Goal: Task Accomplishment & Management: Manage account settings

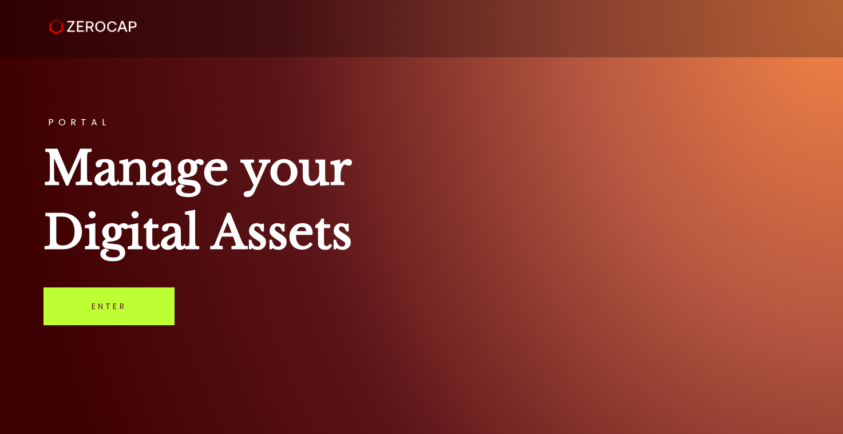
click at [136, 288] on link "Enter" at bounding box center [108, 306] width 131 height 38
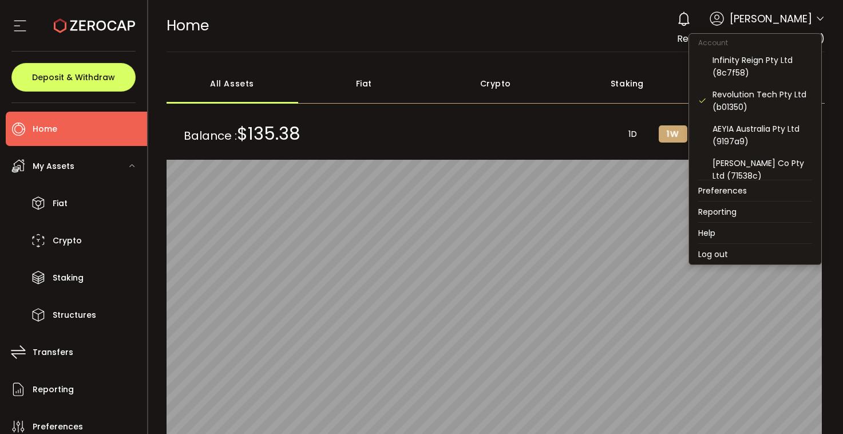
click at [816, 20] on icon at bounding box center [820, 18] width 9 height 9
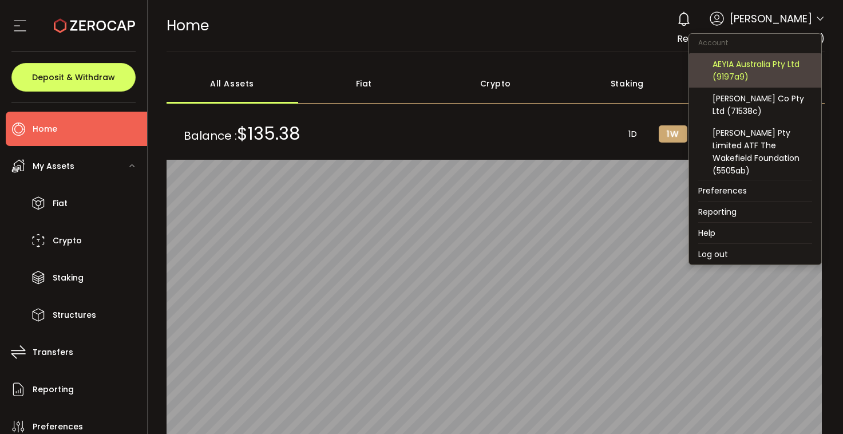
scroll to position [77, 0]
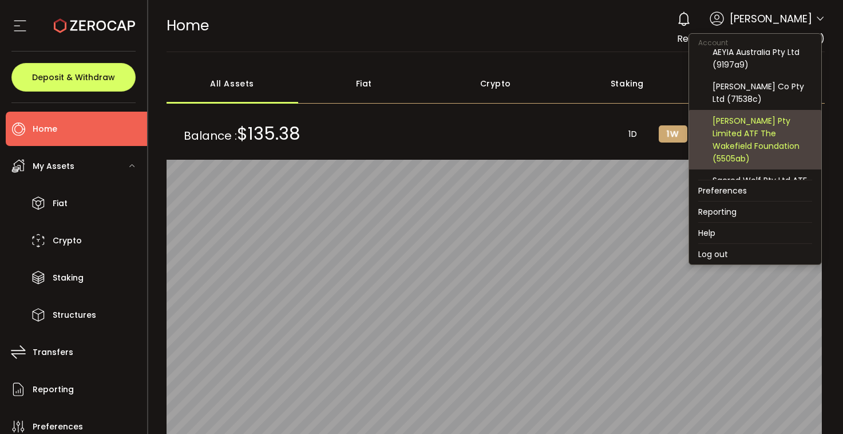
click at [749, 138] on div "Wyld Rose Pty Limited ATF The Wakefield Foundation (5505ab)" at bounding box center [762, 139] width 100 height 50
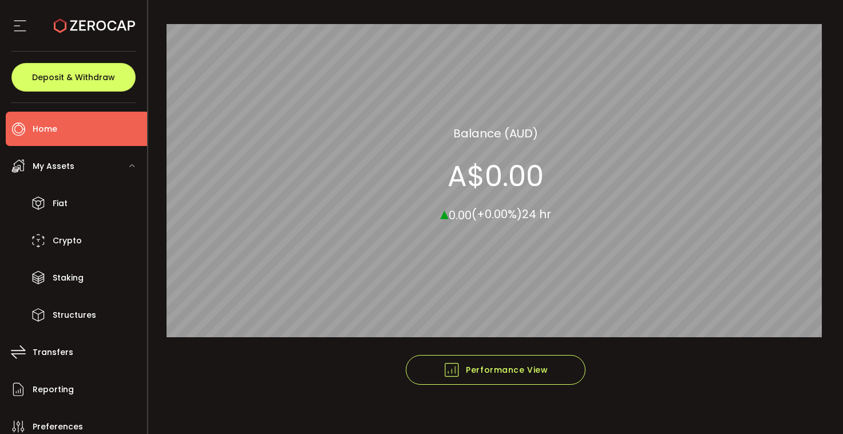
scroll to position [0, 0]
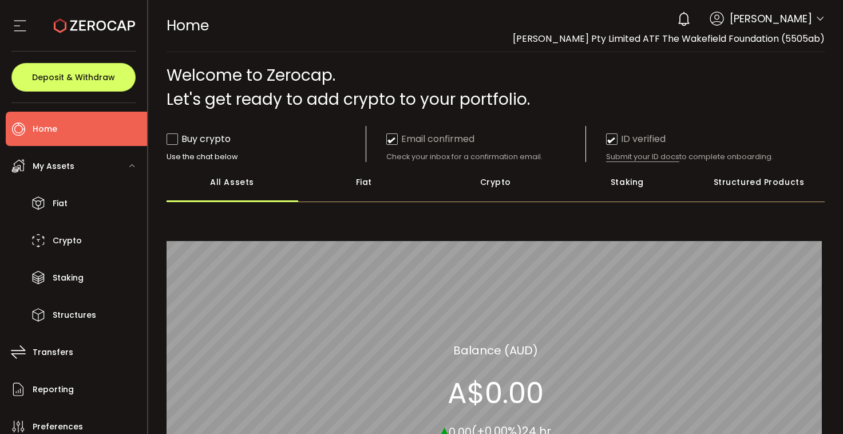
click at [816, 18] on icon at bounding box center [820, 18] width 9 height 9
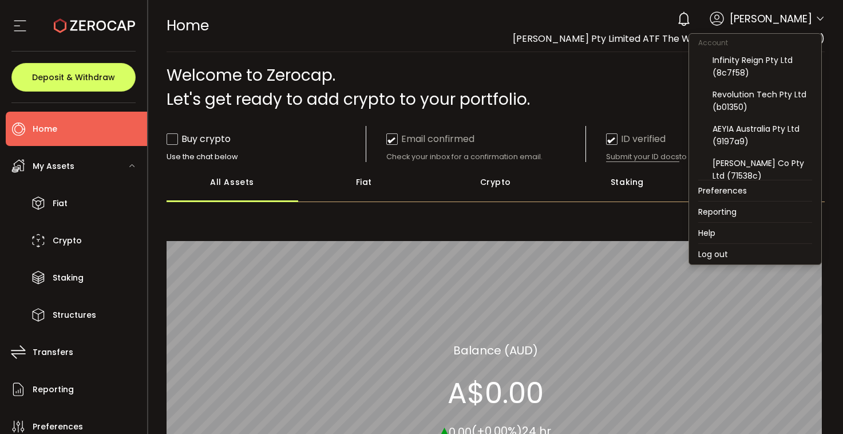
click at [817, 18] on icon at bounding box center [820, 18] width 9 height 9
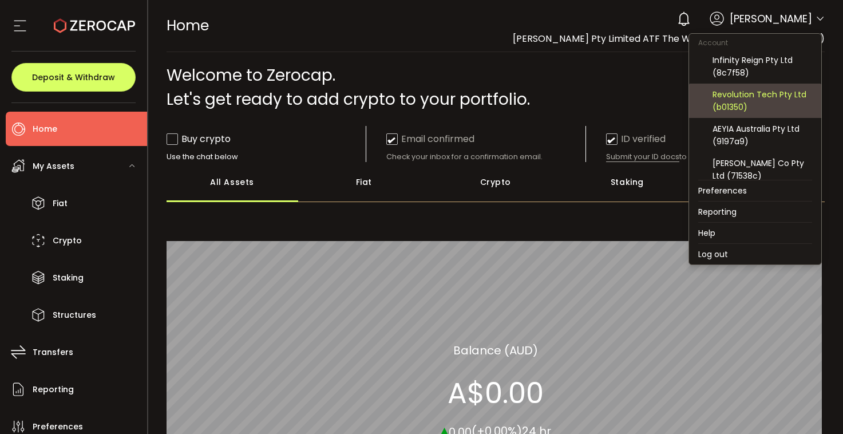
scroll to position [113, 0]
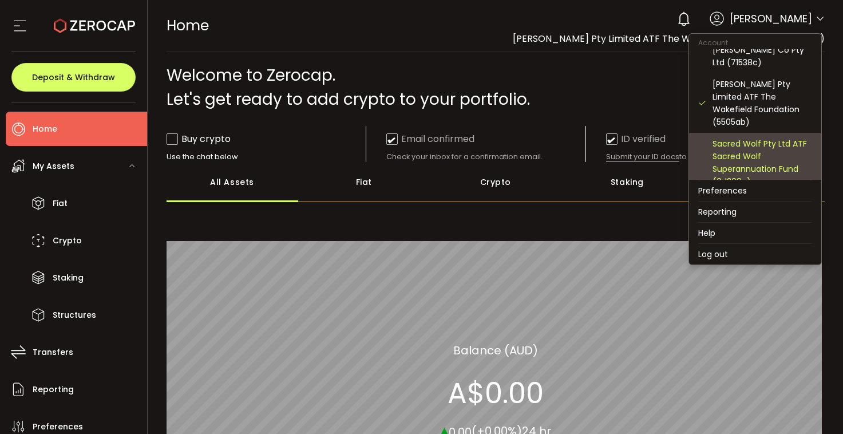
click at [767, 159] on div "Sacred Wolf Pty Ltd ATF Sacred Wolf Superannuation Fund (0d208c)" at bounding box center [762, 162] width 100 height 50
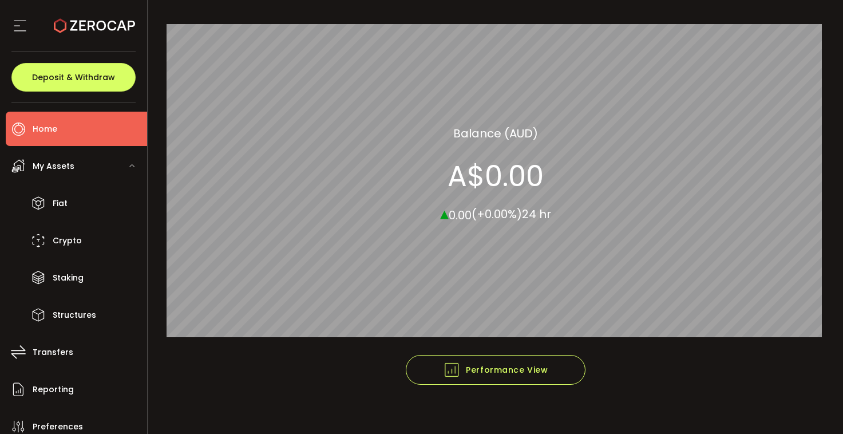
scroll to position [0, 0]
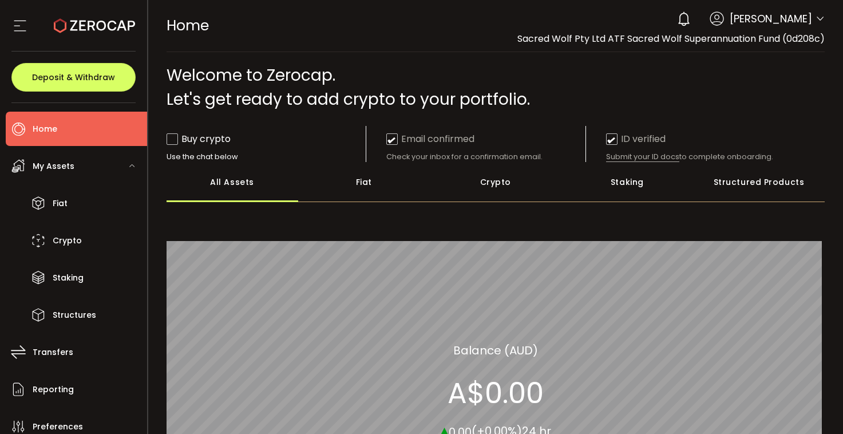
click at [67, 133] on li "Home" at bounding box center [76, 129] width 141 height 34
click at [14, 18] on icon at bounding box center [19, 25] width 17 height 17
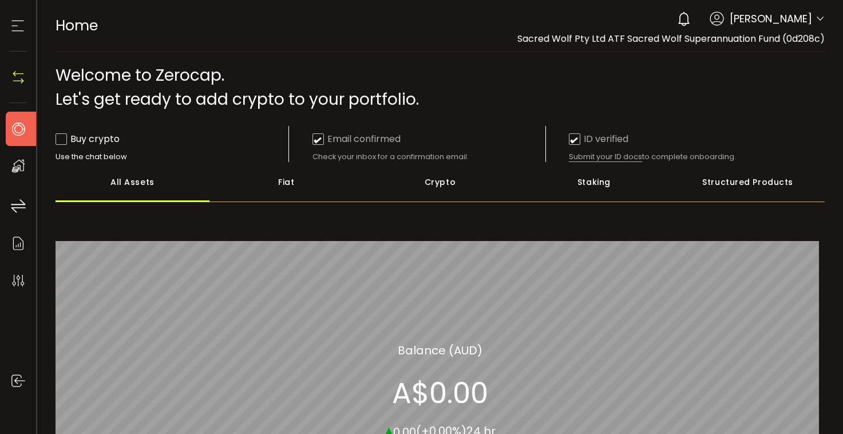
click at [14, 18] on icon at bounding box center [17, 25] width 17 height 17
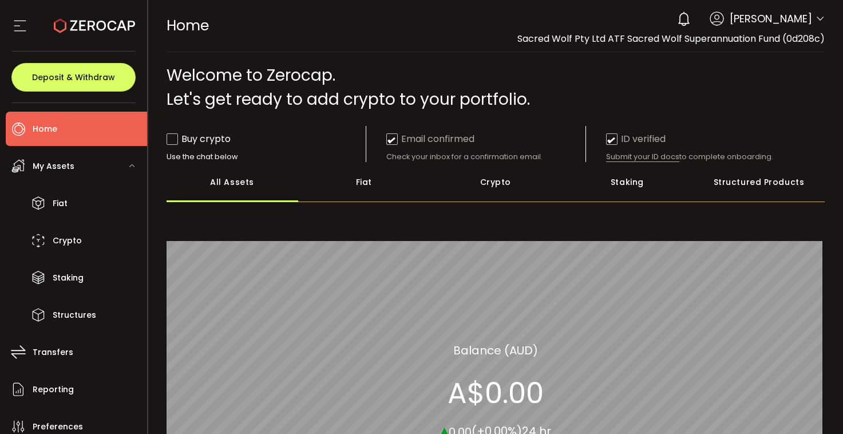
click at [786, 22] on span "Kurt Rettenmaier" at bounding box center [771, 18] width 82 height 15
click at [816, 18] on icon at bounding box center [820, 18] width 9 height 9
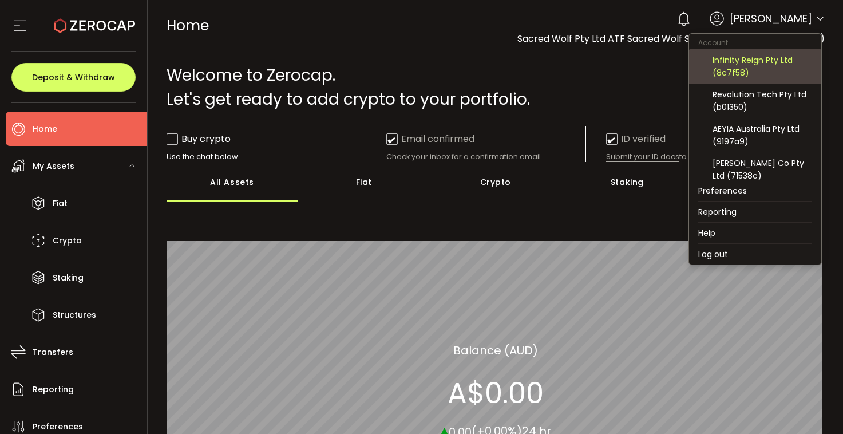
click at [784, 56] on div "Infinity Reign Pty Ltd (8c7f58)" at bounding box center [762, 66] width 100 height 25
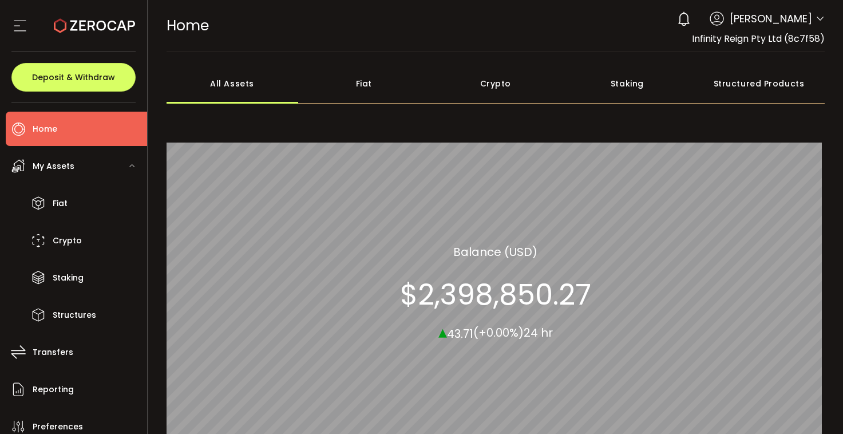
click at [816, 21] on icon at bounding box center [820, 18] width 9 height 9
click at [816, 18] on icon at bounding box center [820, 18] width 9 height 9
click at [816, 17] on icon at bounding box center [820, 18] width 9 height 9
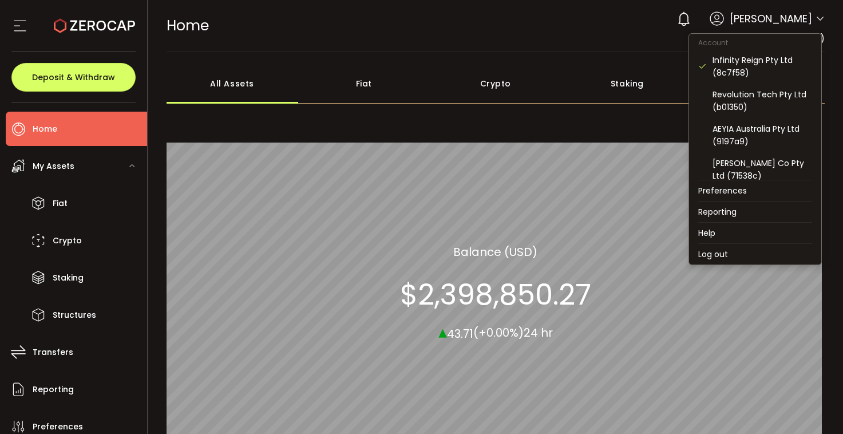
click at [816, 19] on icon at bounding box center [820, 18] width 9 height 9
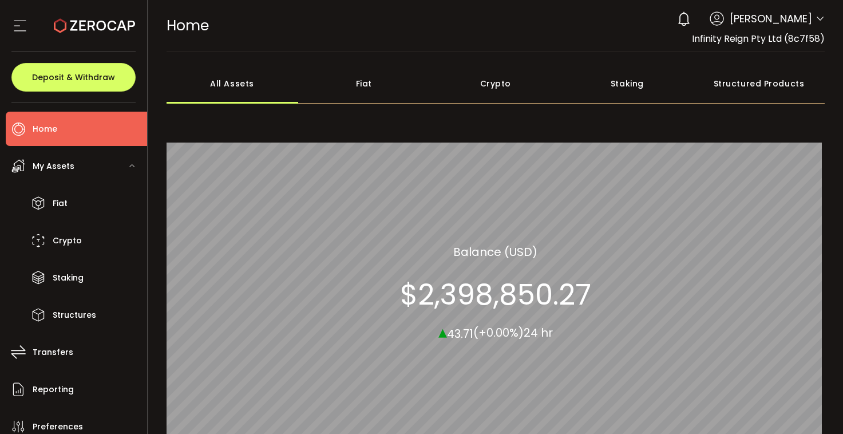
click at [816, 20] on icon at bounding box center [820, 18] width 9 height 9
click at [816, 17] on icon at bounding box center [820, 18] width 9 height 9
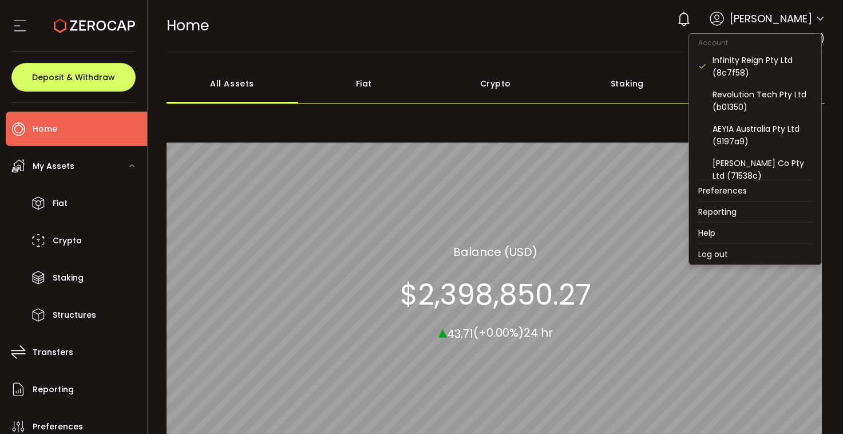
click at [816, 19] on icon at bounding box center [820, 18] width 9 height 9
click at [719, 254] on li "Log out" at bounding box center [755, 254] width 132 height 21
